Goal: Information Seeking & Learning: Learn about a topic

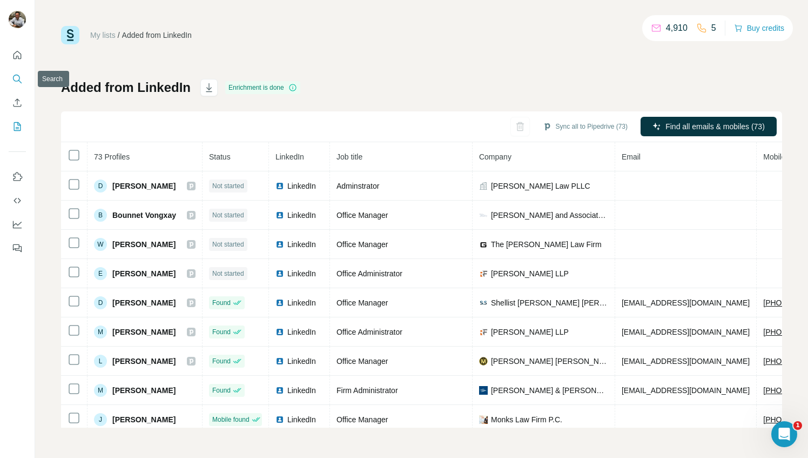
click at [14, 79] on icon "Search" at bounding box center [16, 78] width 7 height 7
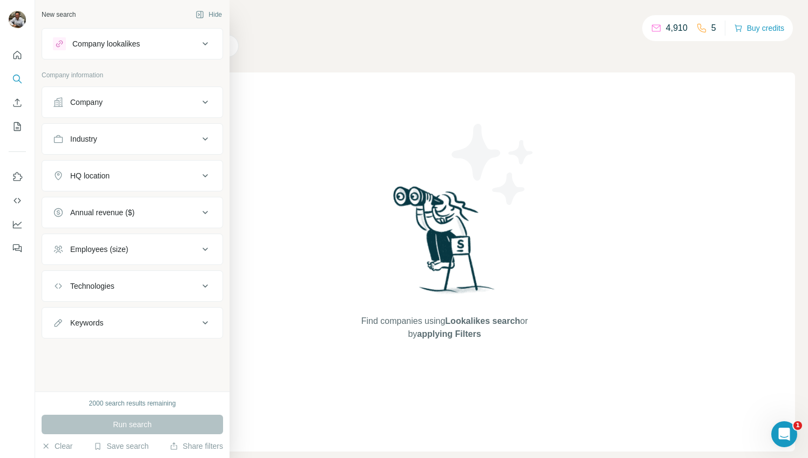
click at [106, 38] on div "Company lookalikes" at bounding box center [106, 43] width 68 height 11
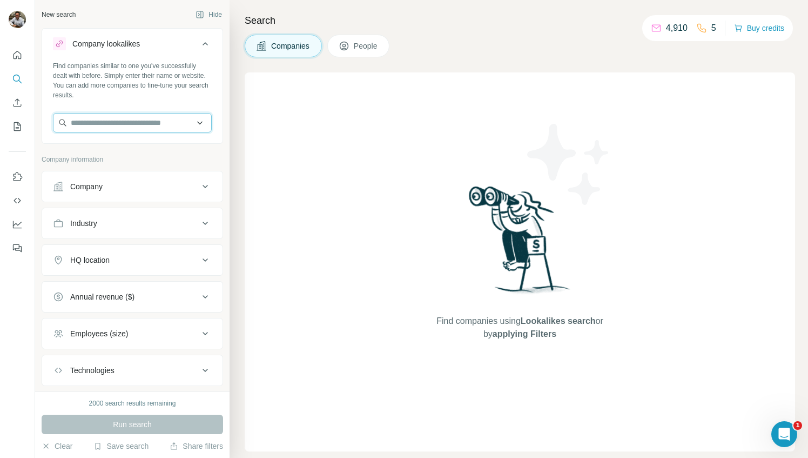
click at [99, 127] on input "text" at bounding box center [132, 122] width 159 height 19
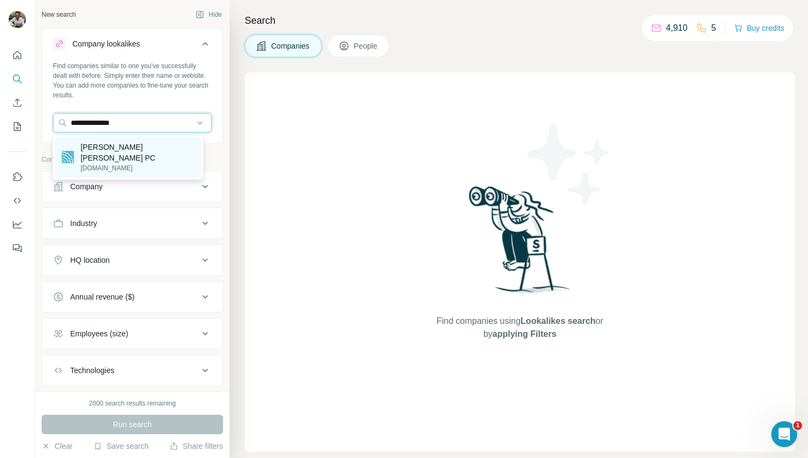
type input "**********"
click at [112, 146] on p "[PERSON_NAME] [PERSON_NAME] PC" at bounding box center [137, 153] width 113 height 22
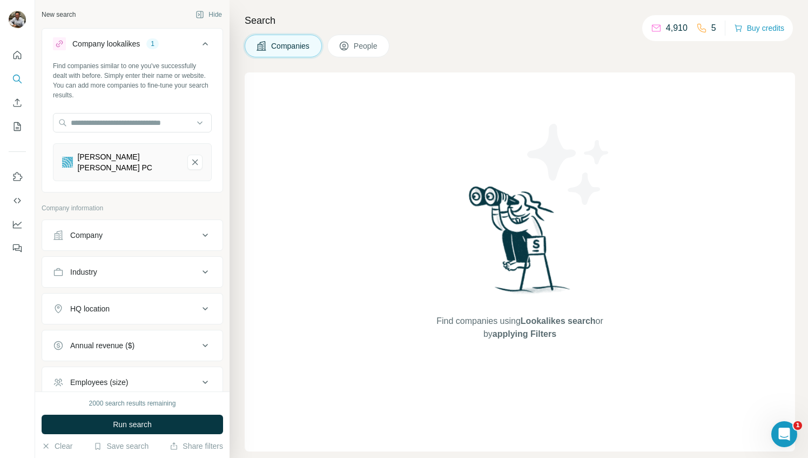
click at [199, 307] on icon at bounding box center [205, 308] width 13 height 13
click at [113, 334] on input "text" at bounding box center [132, 335] width 159 height 19
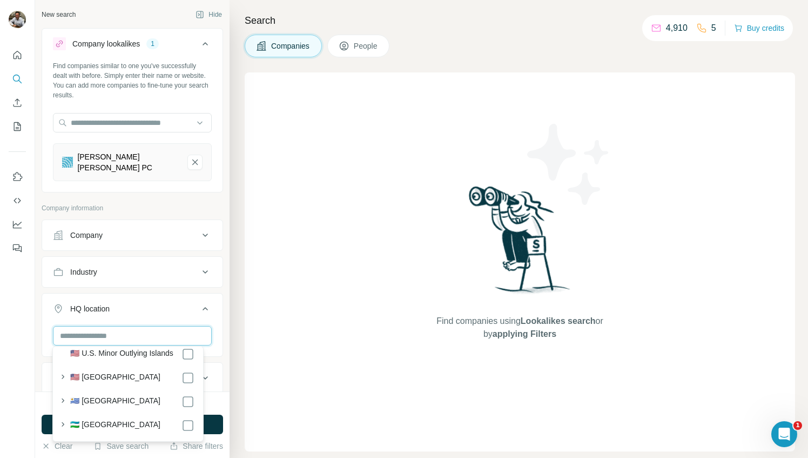
scroll to position [5459, 0]
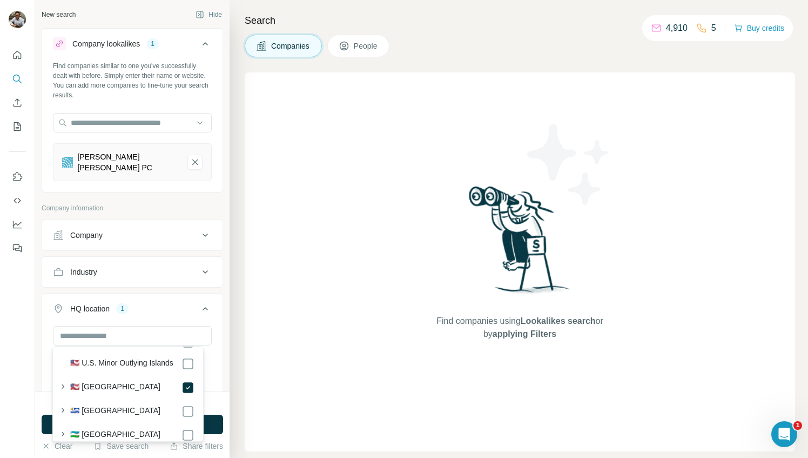
click at [320, 354] on div "Find companies using Lookalikes search or by applying Filters" at bounding box center [520, 261] width 551 height 379
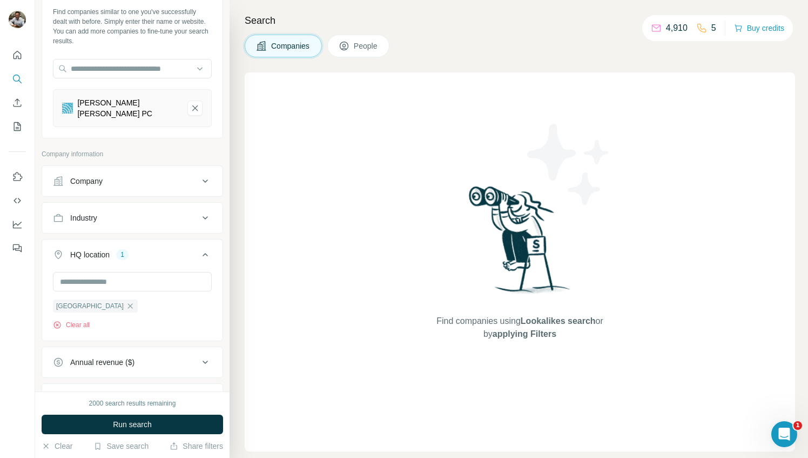
scroll to position [108, 0]
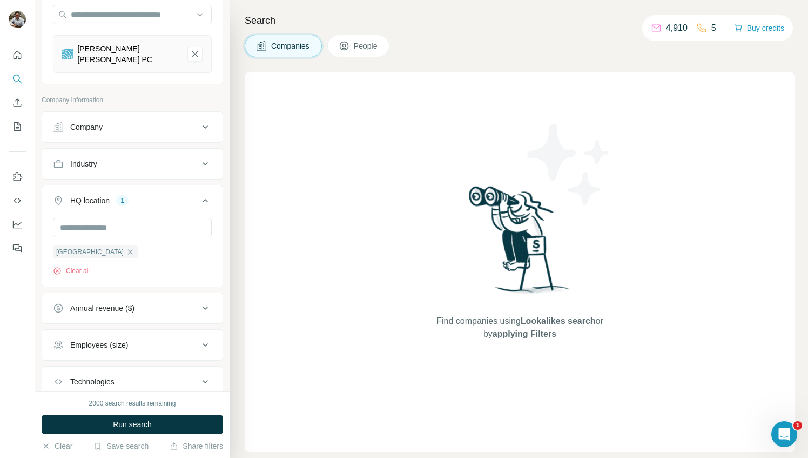
click at [204, 341] on button "Employees (size)" at bounding box center [132, 345] width 180 height 26
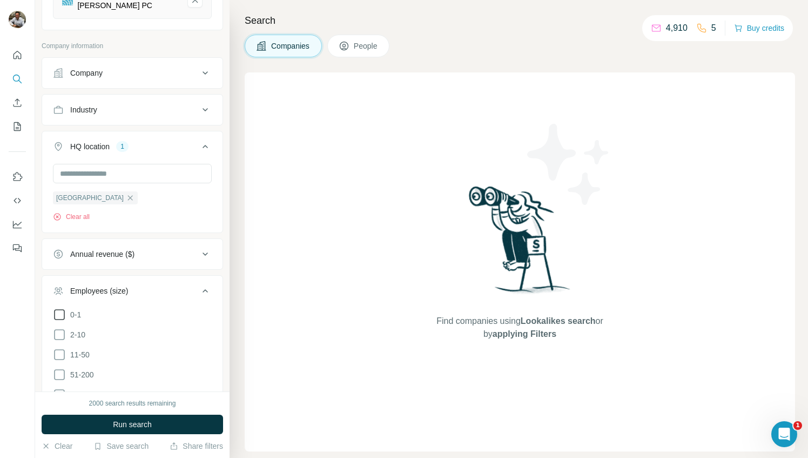
scroll to position [216, 0]
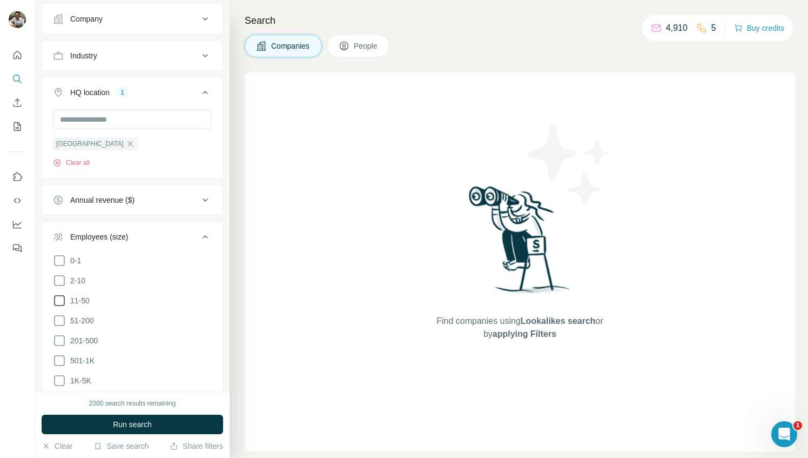
click at [60, 300] on icon at bounding box center [59, 300] width 13 height 13
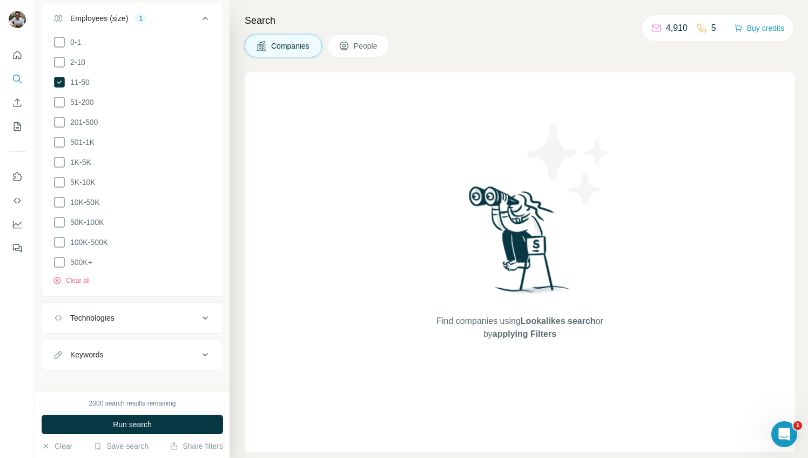
scroll to position [438, 0]
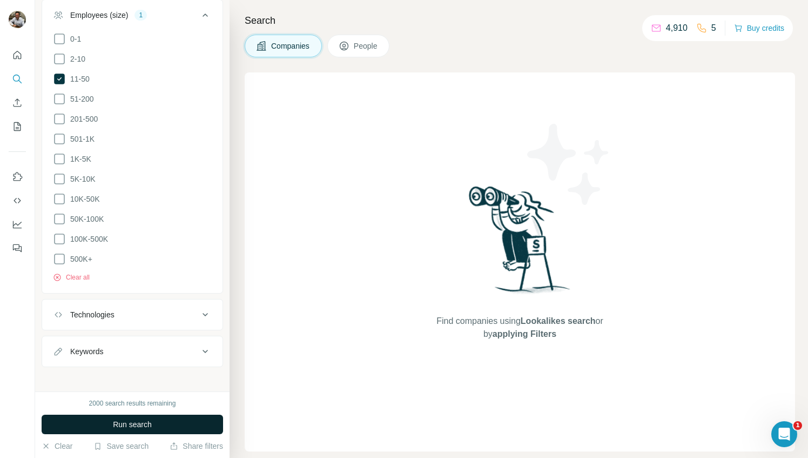
click at [134, 422] on span "Run search" at bounding box center [132, 424] width 39 height 11
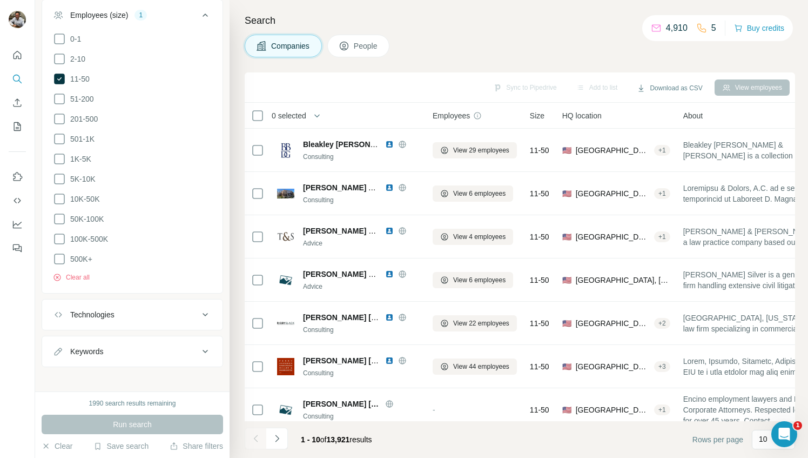
click at [587, 115] on span "HQ location" at bounding box center [582, 115] width 39 height 11
click at [359, 48] on span "People" at bounding box center [366, 46] width 25 height 11
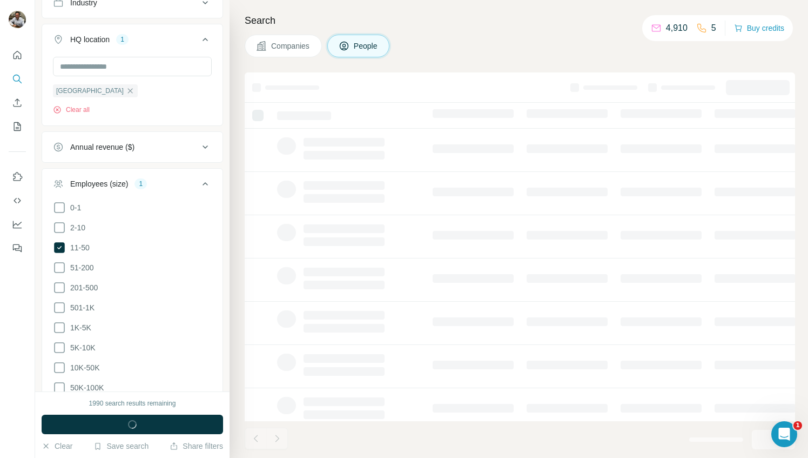
scroll to position [605, 0]
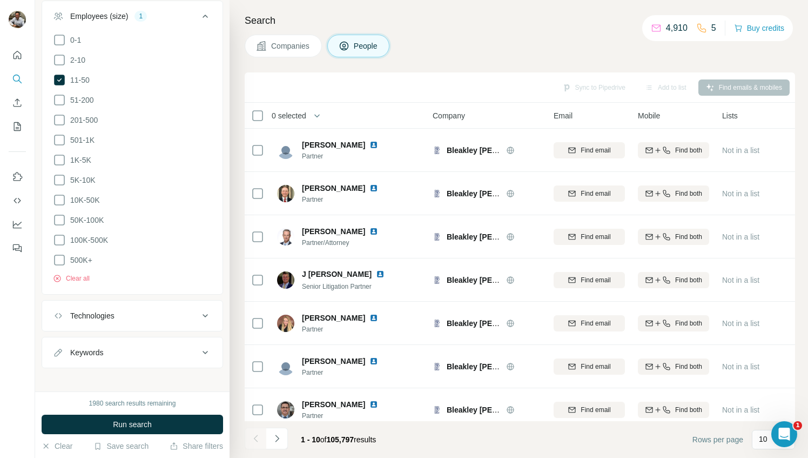
click at [284, 36] on button "Companies" at bounding box center [283, 46] width 77 height 23
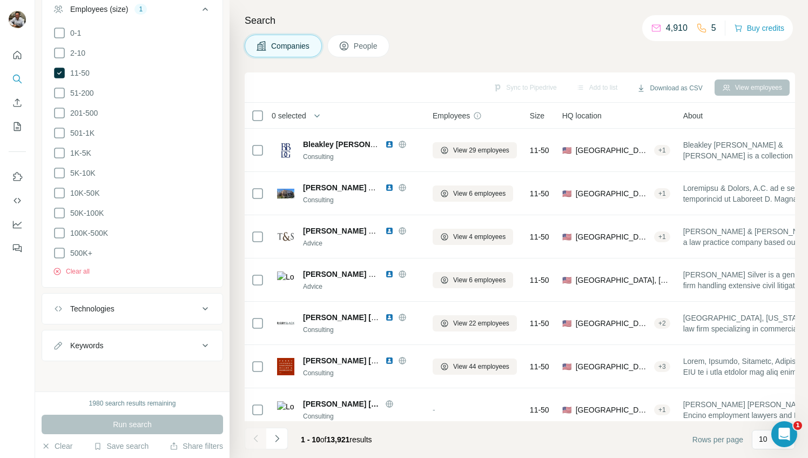
scroll to position [438, 0]
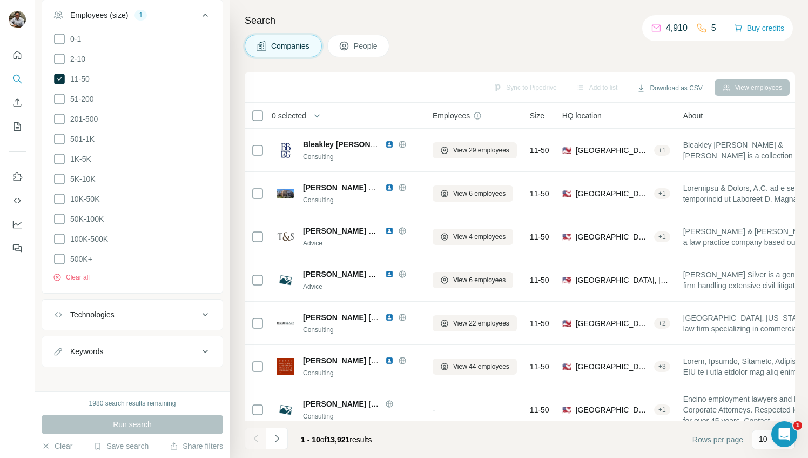
click at [594, 117] on span "HQ location" at bounding box center [582, 115] width 39 height 11
click at [58, 59] on icon at bounding box center [59, 58] width 13 height 13
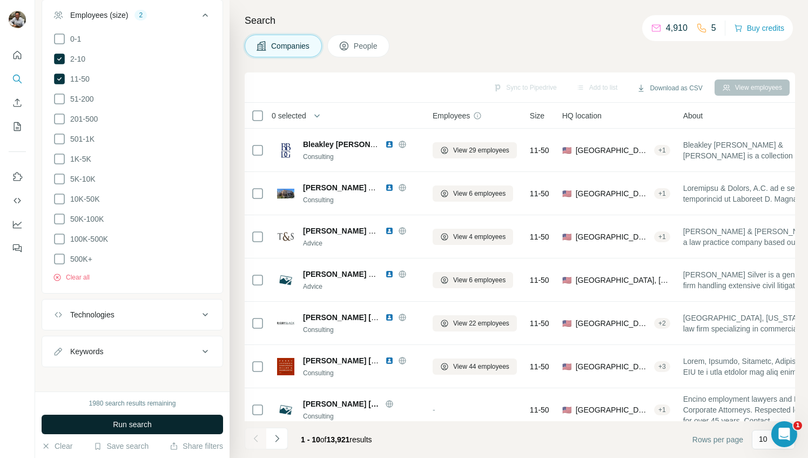
click at [126, 426] on span "Run search" at bounding box center [132, 424] width 39 height 11
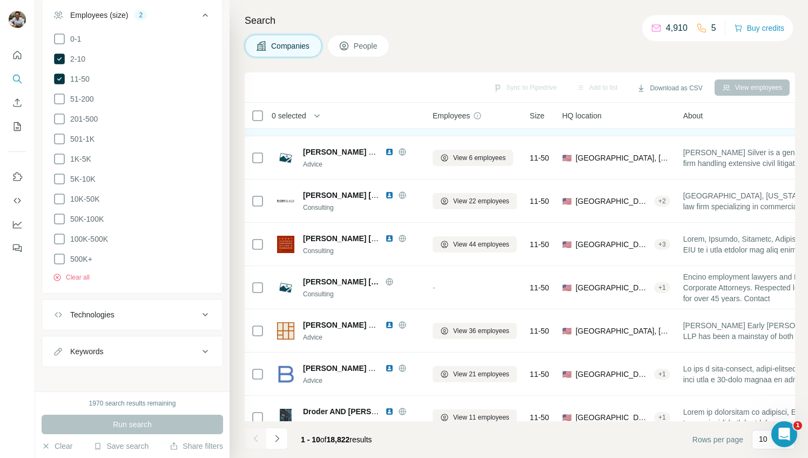
scroll to position [145, 0]
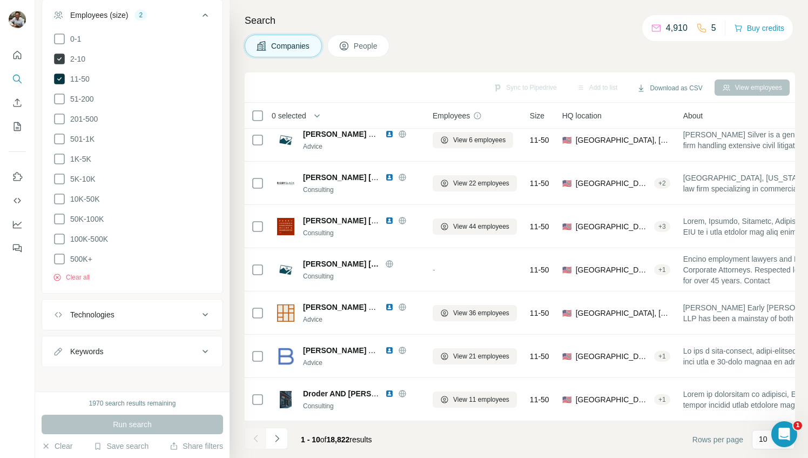
click at [62, 56] on icon at bounding box center [59, 58] width 11 height 11
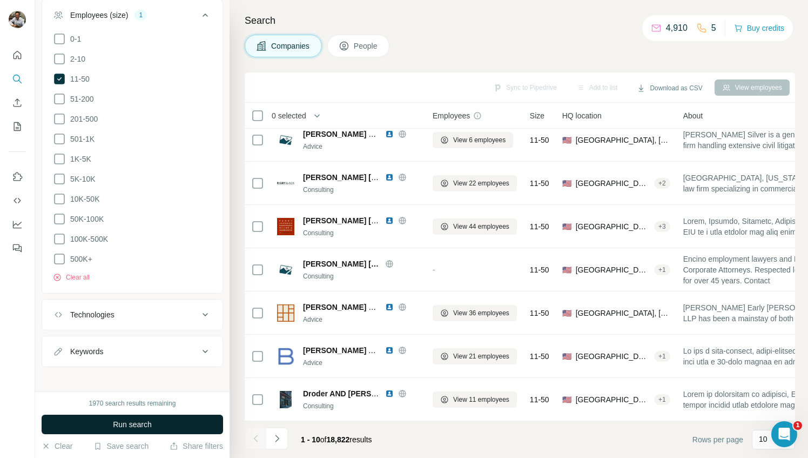
click at [168, 423] on button "Run search" at bounding box center [133, 423] width 182 height 19
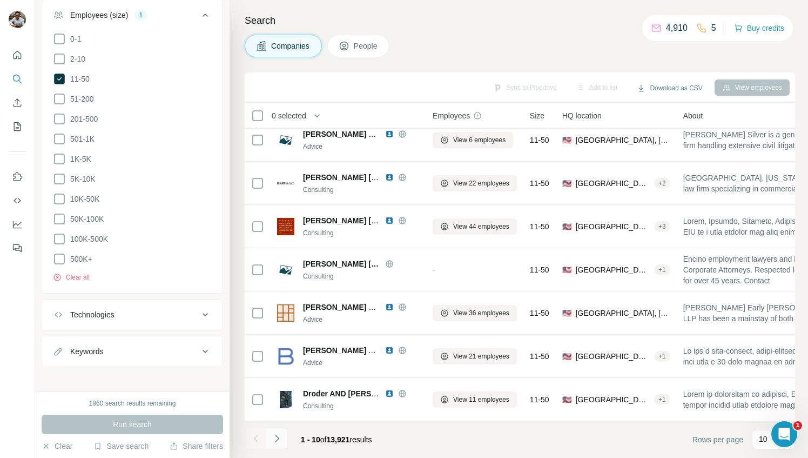
click at [280, 438] on icon "Navigate to next page" at bounding box center [277, 438] width 11 height 11
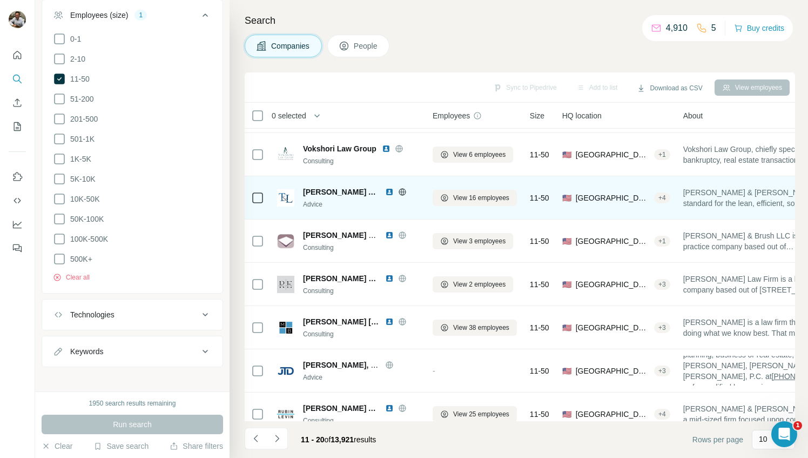
scroll to position [145, 0]
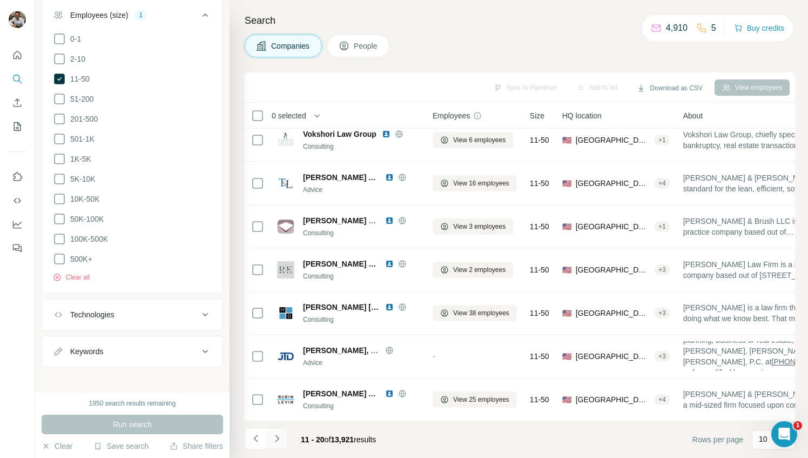
click at [278, 434] on icon "Navigate to next page" at bounding box center [277, 438] width 11 height 11
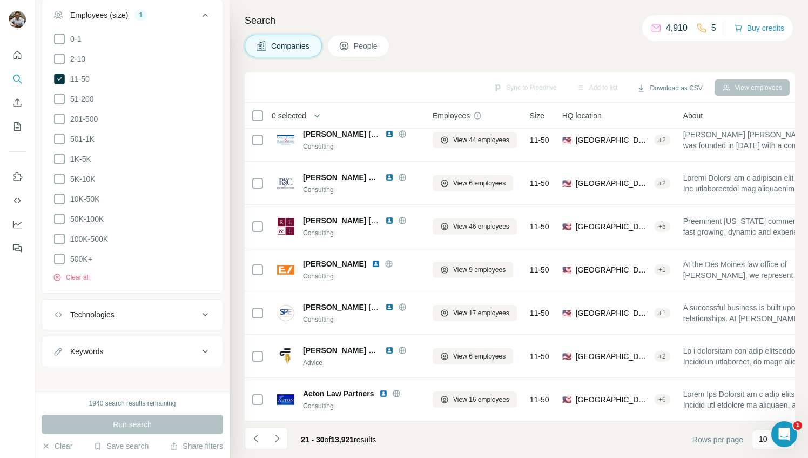
click at [597, 116] on span "HQ location" at bounding box center [582, 115] width 39 height 11
click at [597, 115] on span "HQ location" at bounding box center [582, 115] width 39 height 11
drag, startPoint x: 597, startPoint y: 115, endPoint x: 560, endPoint y: 64, distance: 63.0
click at [560, 64] on div "Search Companies People Sync to Pipedrive Add to list Download as CSV View empl…" at bounding box center [519, 229] width 579 height 458
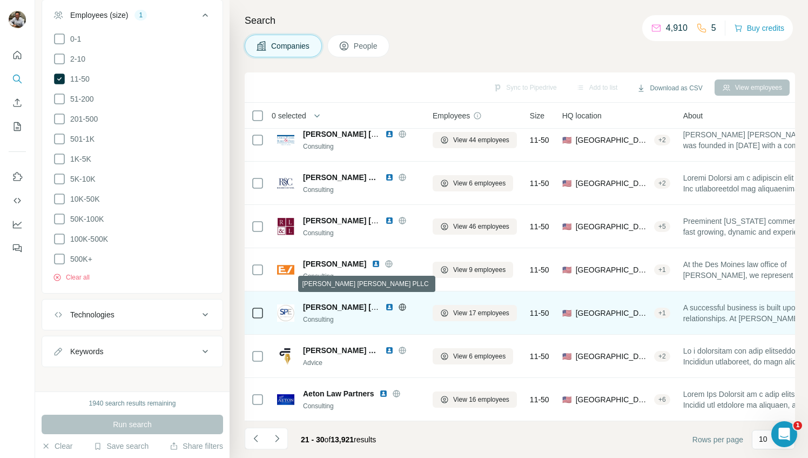
drag, startPoint x: 345, startPoint y: 302, endPoint x: 361, endPoint y: 315, distance: 20.3
click at [361, 315] on div "Consulting" at bounding box center [361, 320] width 117 height 10
drag, startPoint x: 283, startPoint y: 312, endPoint x: 329, endPoint y: 315, distance: 46.0
drag, startPoint x: 329, startPoint y: 315, endPoint x: 310, endPoint y: 313, distance: 18.4
click at [310, 315] on div "Consulting" at bounding box center [361, 320] width 117 height 10
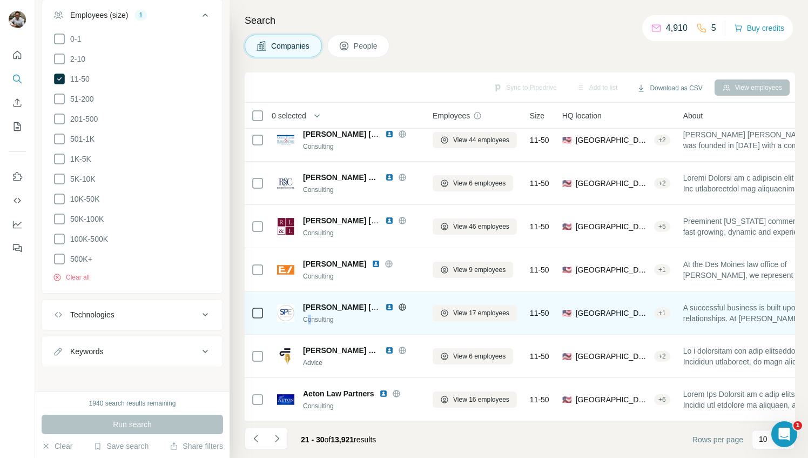
drag, startPoint x: 310, startPoint y: 313, endPoint x: 312, endPoint y: 302, distance: 11.6
click at [312, 303] on span "[PERSON_NAME] [PERSON_NAME] PLLC" at bounding box center [378, 307] width 151 height 9
click at [327, 303] on span "[PERSON_NAME] [PERSON_NAME] PLLC" at bounding box center [378, 307] width 151 height 9
click at [377, 303] on span "[PERSON_NAME] [PERSON_NAME] PLLC" at bounding box center [378, 307] width 151 height 9
click at [377, 306] on div "[PERSON_NAME] [PERSON_NAME] PLLC" at bounding box center [341, 307] width 77 height 11
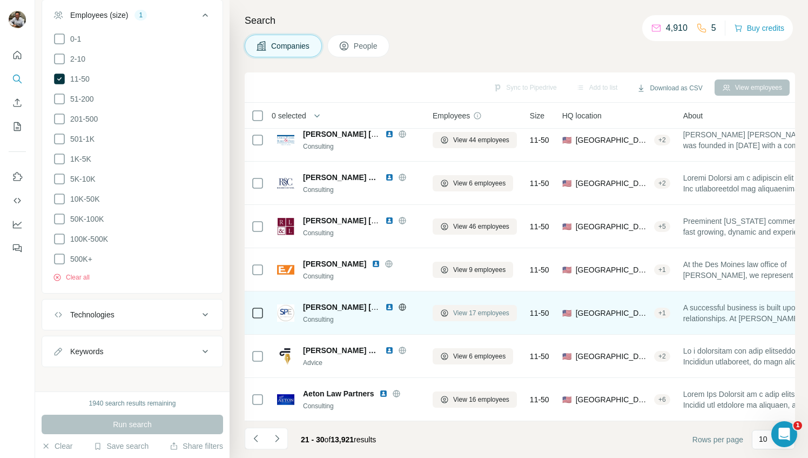
drag, startPoint x: 465, startPoint y: 306, endPoint x: 449, endPoint y: 307, distance: 16.8
click at [449, 307] on button "View 17 employees" at bounding box center [475, 313] width 84 height 16
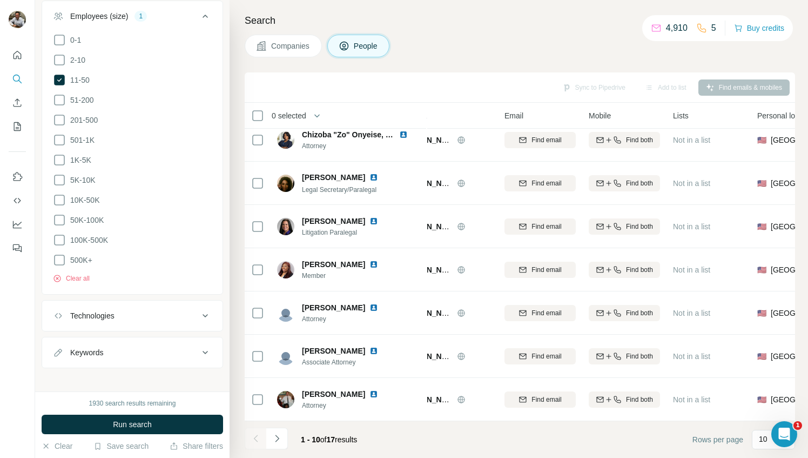
scroll to position [145, 0]
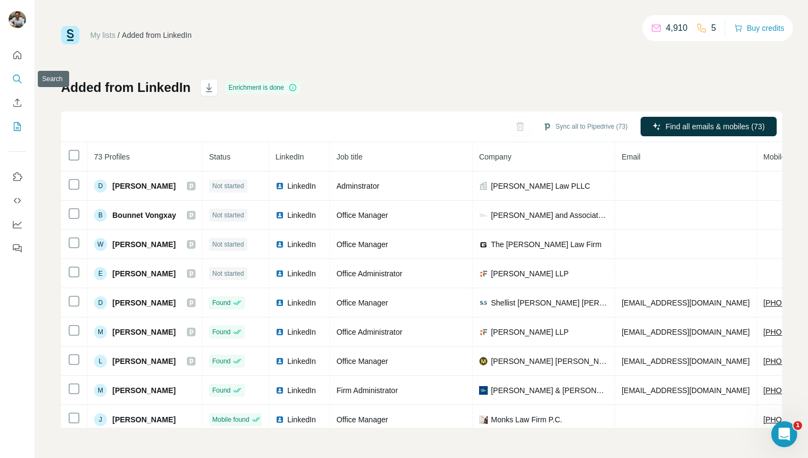
click at [21, 78] on icon "Search" at bounding box center [17, 78] width 11 height 11
